Goal: Task Accomplishment & Management: Use online tool/utility

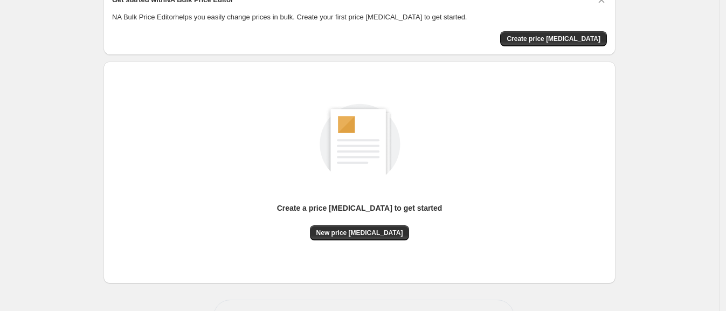
scroll to position [93, 0]
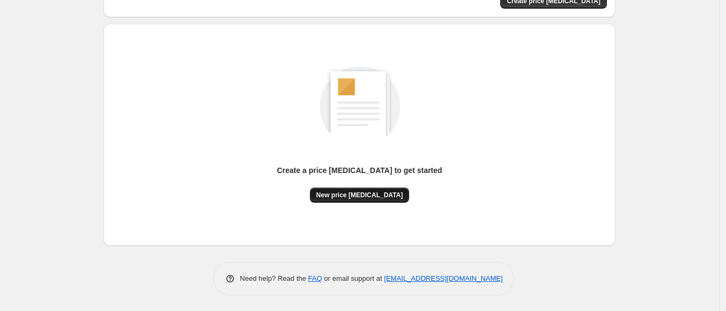
click at [350, 193] on span "New price change job" at bounding box center [359, 195] width 87 height 9
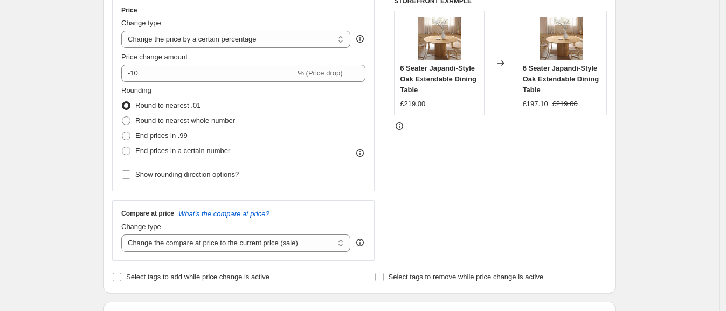
scroll to position [203, 0]
click at [274, 38] on select "Change the price to a certain amount Change the price by a certain amount Chang…" at bounding box center [235, 38] width 229 height 17
select select "to"
click at [124, 30] on select "Change the price to a certain amount Change the price by a certain amount Chang…" at bounding box center [235, 38] width 229 height 17
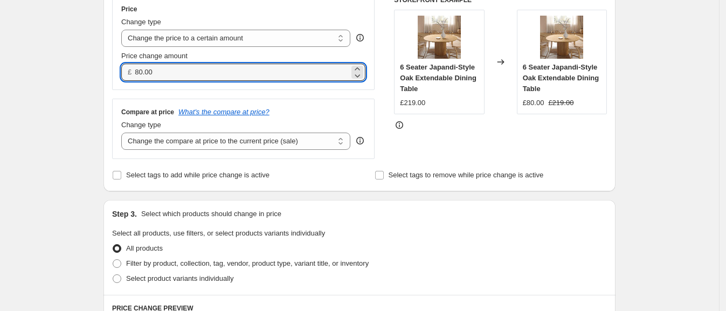
drag, startPoint x: 161, startPoint y: 70, endPoint x: 123, endPoint y: 73, distance: 38.4
click at [123, 73] on div "Price Change type Change the price to a certain amount Change the price by a ce…" at bounding box center [243, 43] width 262 height 94
type input "73.00"
click at [87, 86] on div "Create new price change job. This page is ready Create new price change job Dra…" at bounding box center [359, 289] width 719 height 984
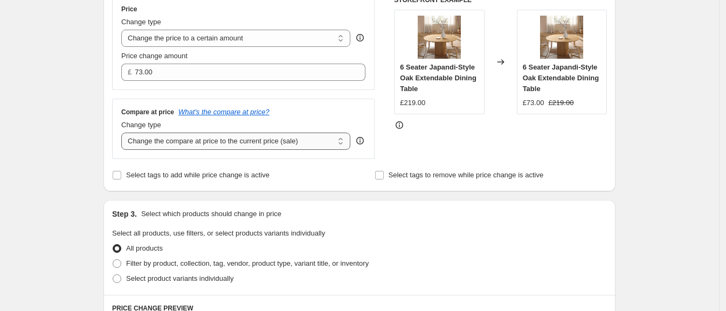
click at [188, 145] on select "Change the compare at price to the current price (sale) Change the compare at p…" at bounding box center [235, 141] width 229 height 17
select select "remove"
click at [124, 133] on select "Change the compare at price to the current price (sale) Change the compare at p…" at bounding box center [235, 141] width 229 height 17
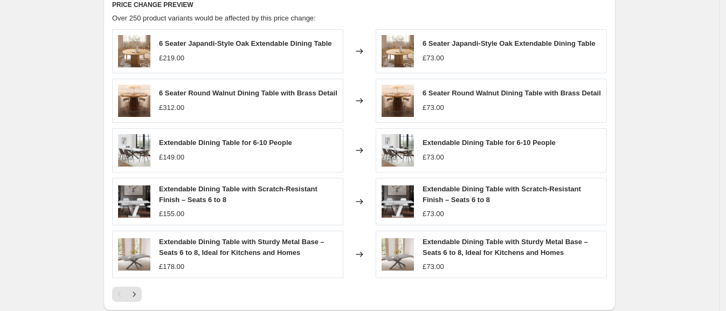
scroll to position [672, 0]
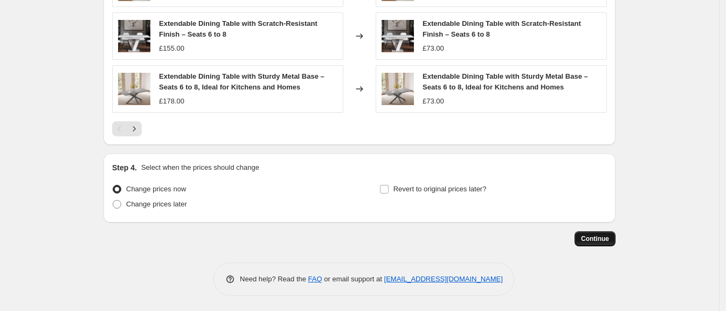
click at [593, 242] on span "Continue" at bounding box center [595, 238] width 28 height 9
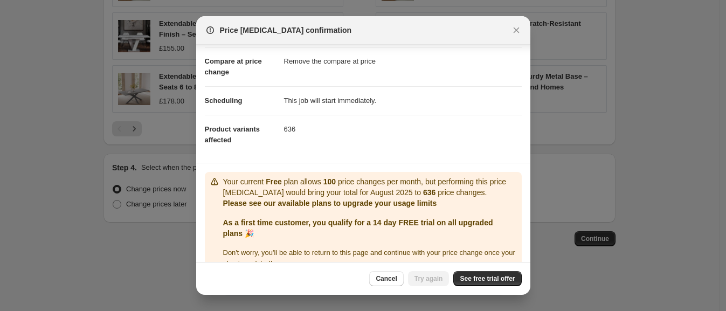
scroll to position [64, 0]
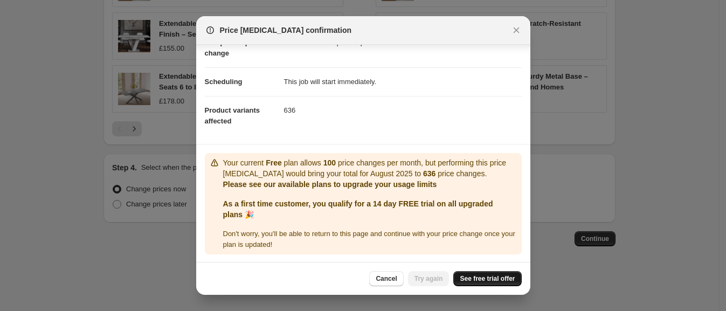
click at [478, 281] on span "See free trial offer" at bounding box center [487, 278] width 55 height 9
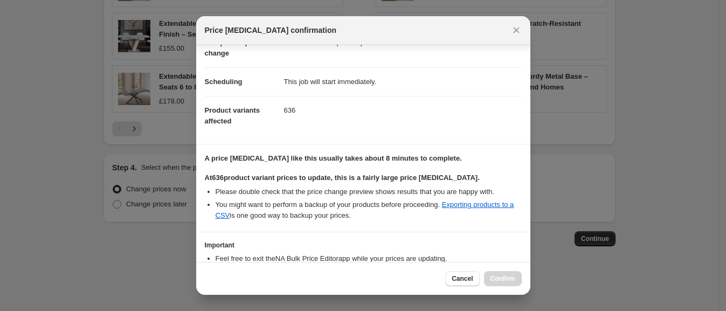
scroll to position [134, 0]
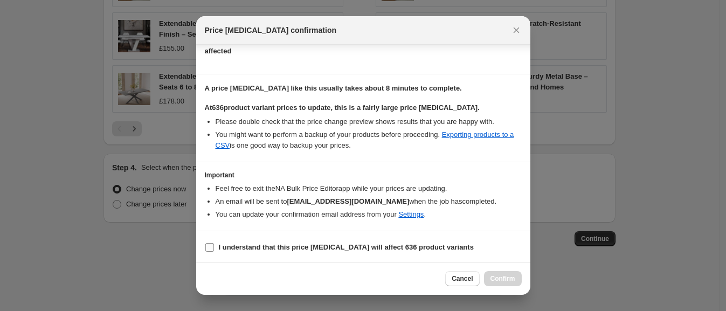
click at [262, 246] on b "I understand that this price change job will affect 636 product variants" at bounding box center [346, 247] width 255 height 8
click at [214, 246] on input "I understand that this price change job will affect 636 product variants" at bounding box center [209, 247] width 9 height 9
checkbox input "true"
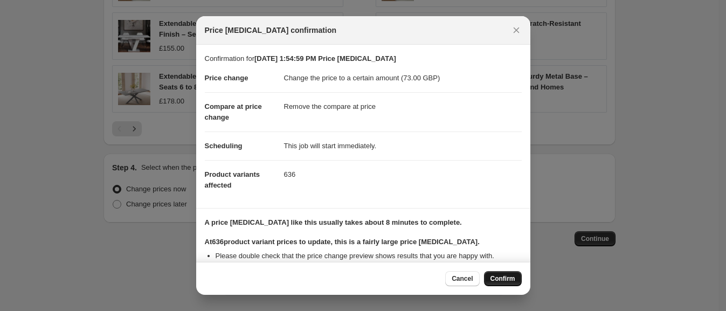
click at [495, 272] on button "Confirm" at bounding box center [503, 278] width 38 height 15
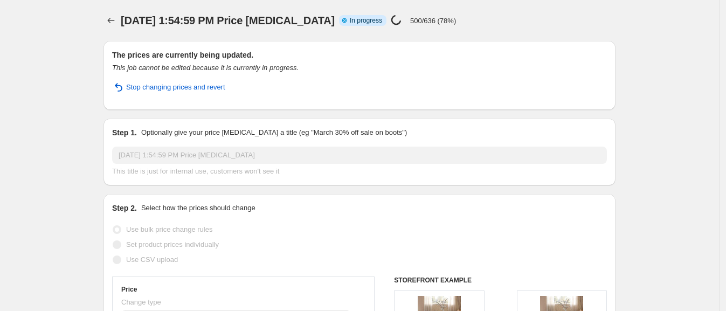
click at [450, 211] on div "Step 2. Select how the prices should change" at bounding box center [359, 208] width 495 height 11
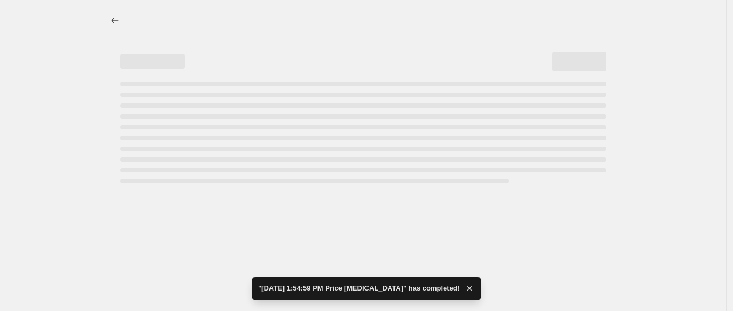
select select "remove"
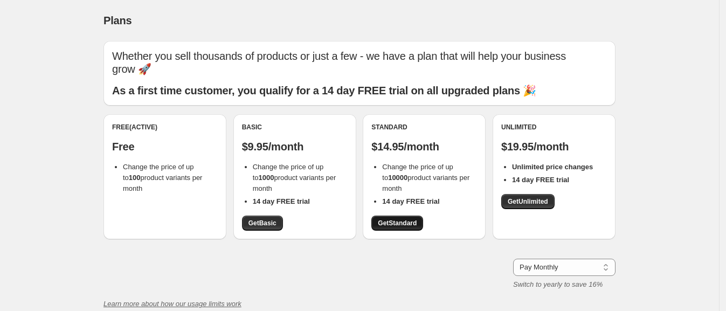
click at [416, 222] on span "Get Standard" at bounding box center [397, 223] width 39 height 9
